Goal: Task Accomplishment & Management: Manage account settings

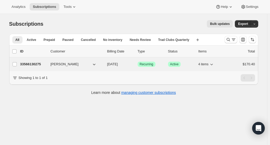
click at [35, 64] on p "33566130275" at bounding box center [33, 64] width 26 height 5
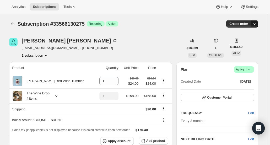
click at [255, 22] on icon "button" at bounding box center [254, 23] width 5 height 5
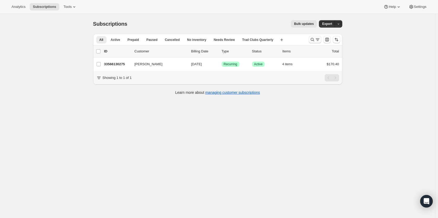
click at [314, 40] on icon "Search and filter results" at bounding box center [312, 39] width 5 height 5
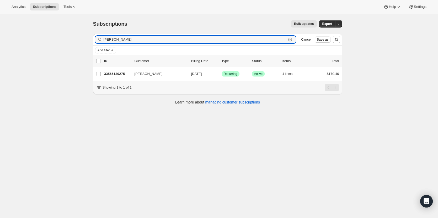
click at [293, 37] on icon "button" at bounding box center [290, 39] width 5 height 5
paste input "[EMAIL_ADDRESS][DOMAIN_NAME]"
type input "[EMAIL_ADDRESS][DOMAIN_NAME]"
